Goal: Use online tool/utility: Utilize a website feature to perform a specific function

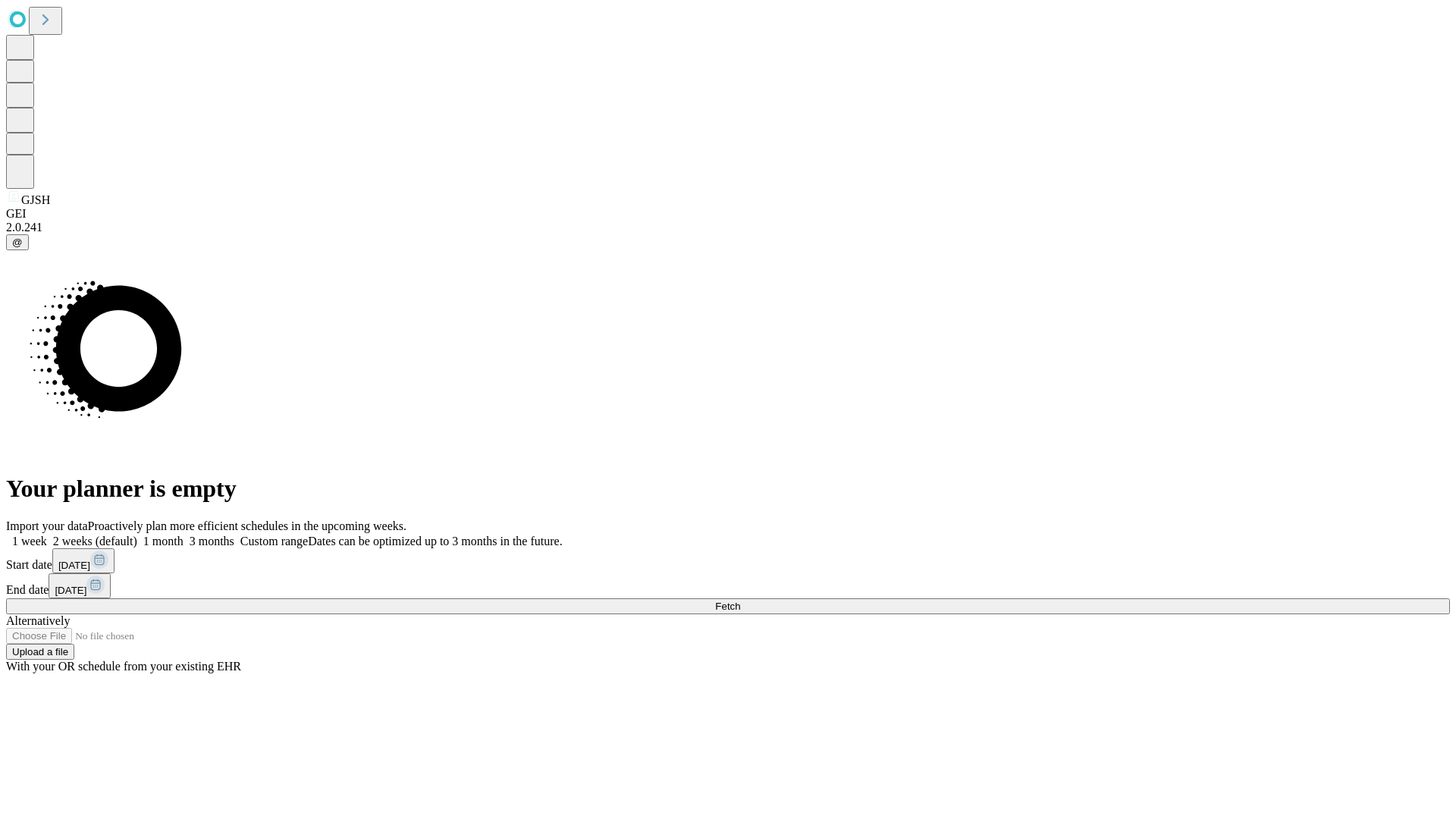
click at [1176, 598] on button "Fetch" at bounding box center [728, 605] width 1444 height 16
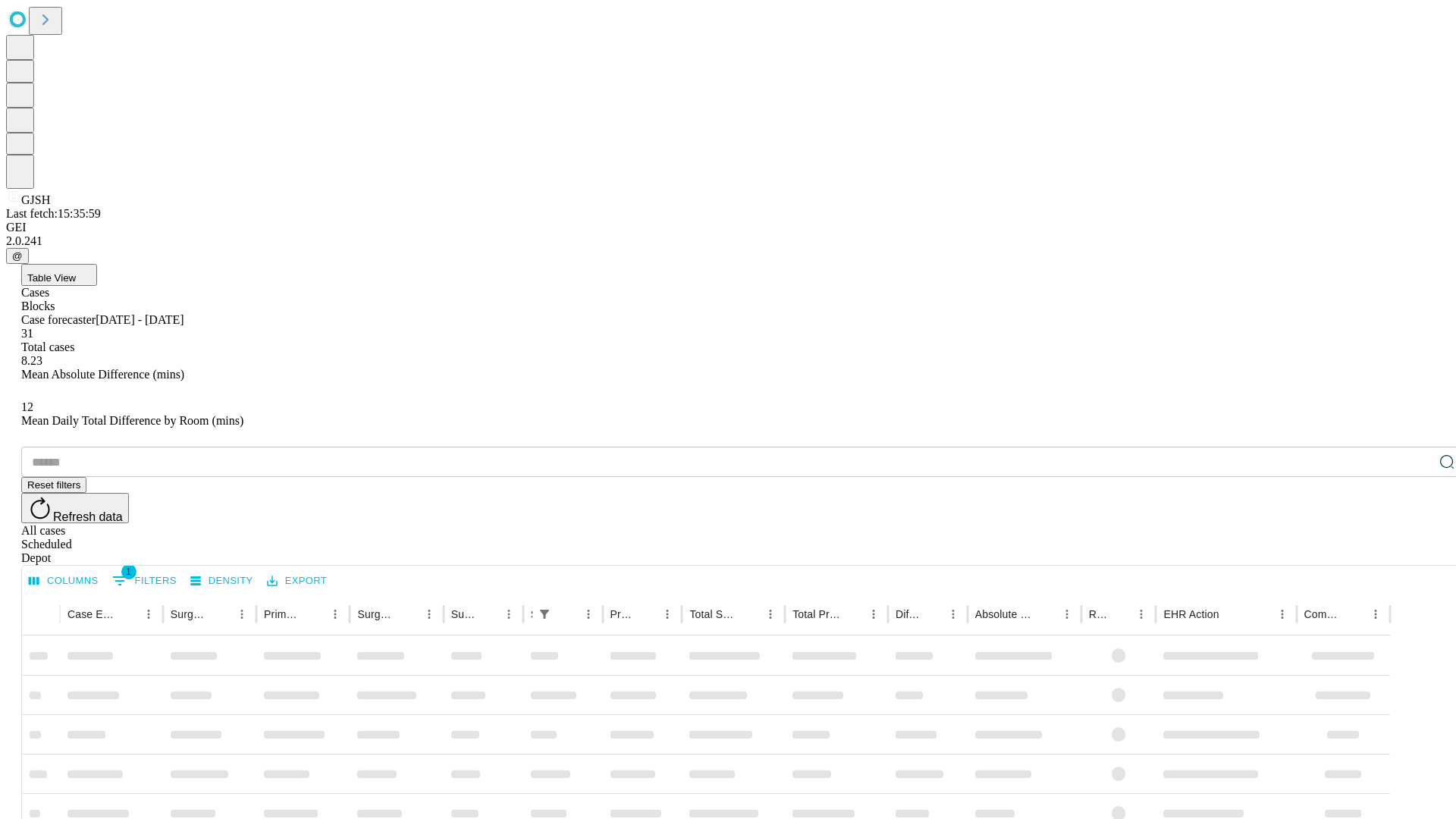
click at [76, 272] on span "Table View" at bounding box center [51, 278] width 48 height 11
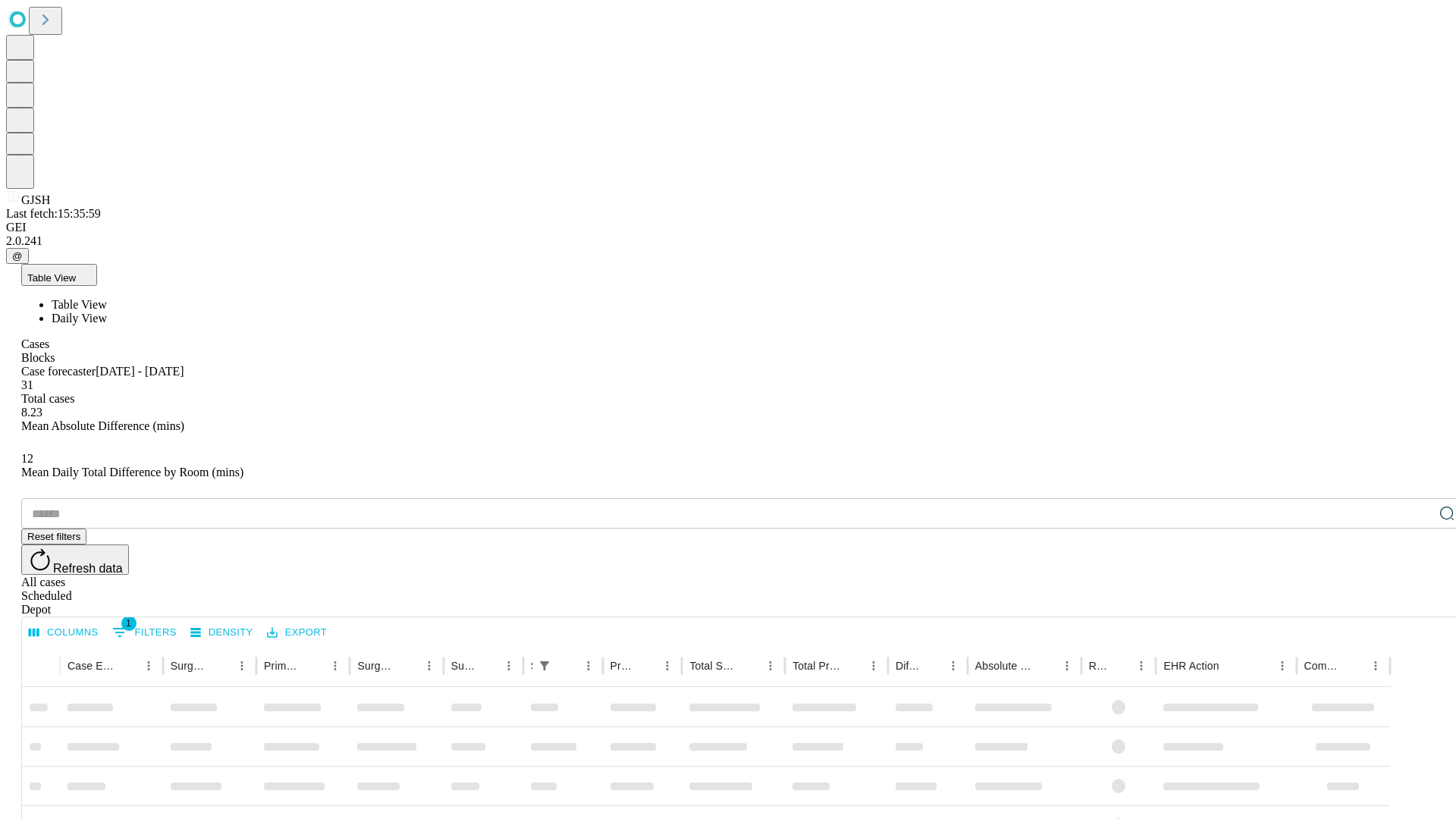
click at [107, 311] on span "Daily View" at bounding box center [79, 318] width 56 height 13
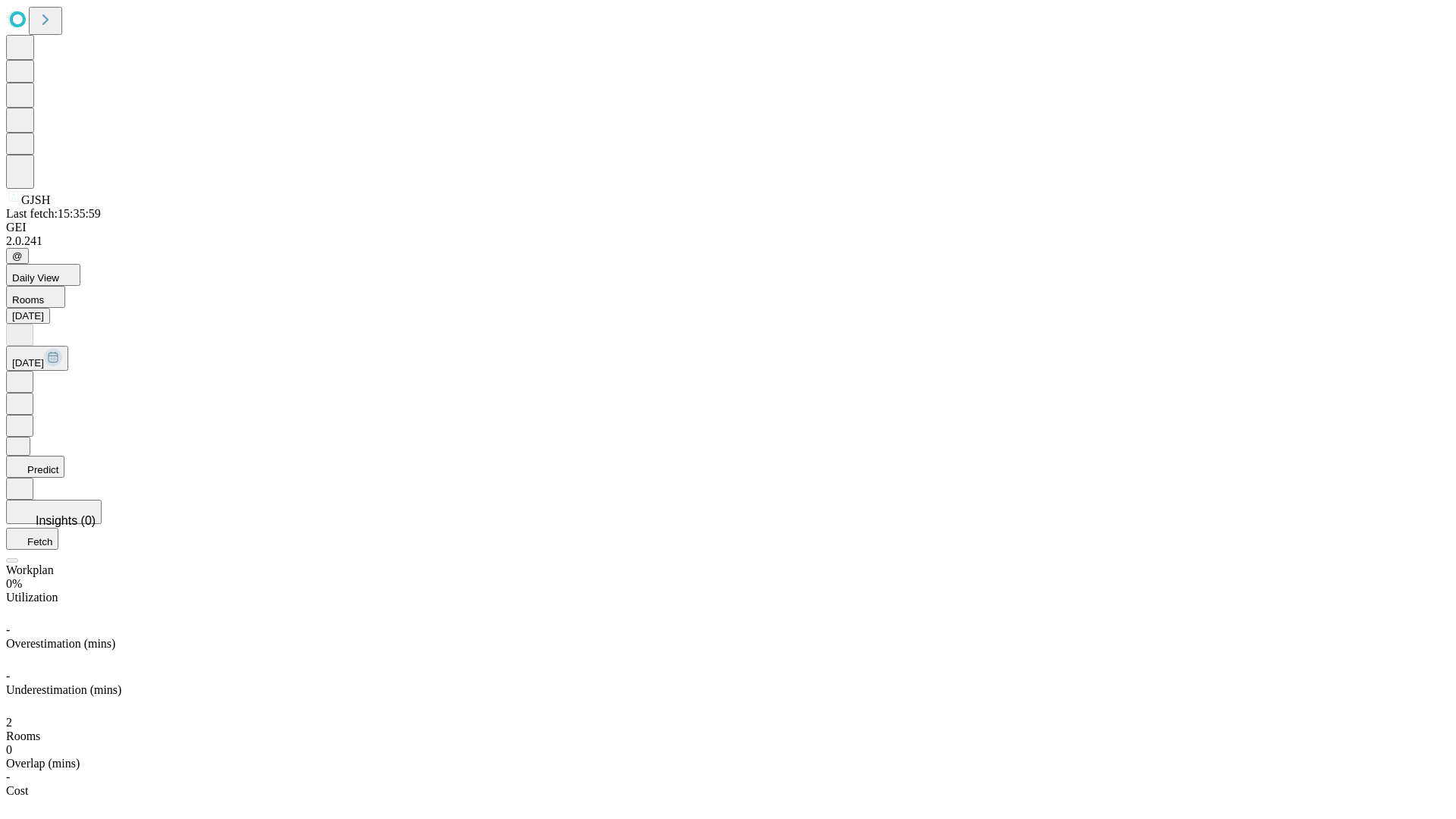
click at [64, 456] on button "Predict" at bounding box center [35, 466] width 59 height 22
